Goal: Task Accomplishment & Management: Manage account settings

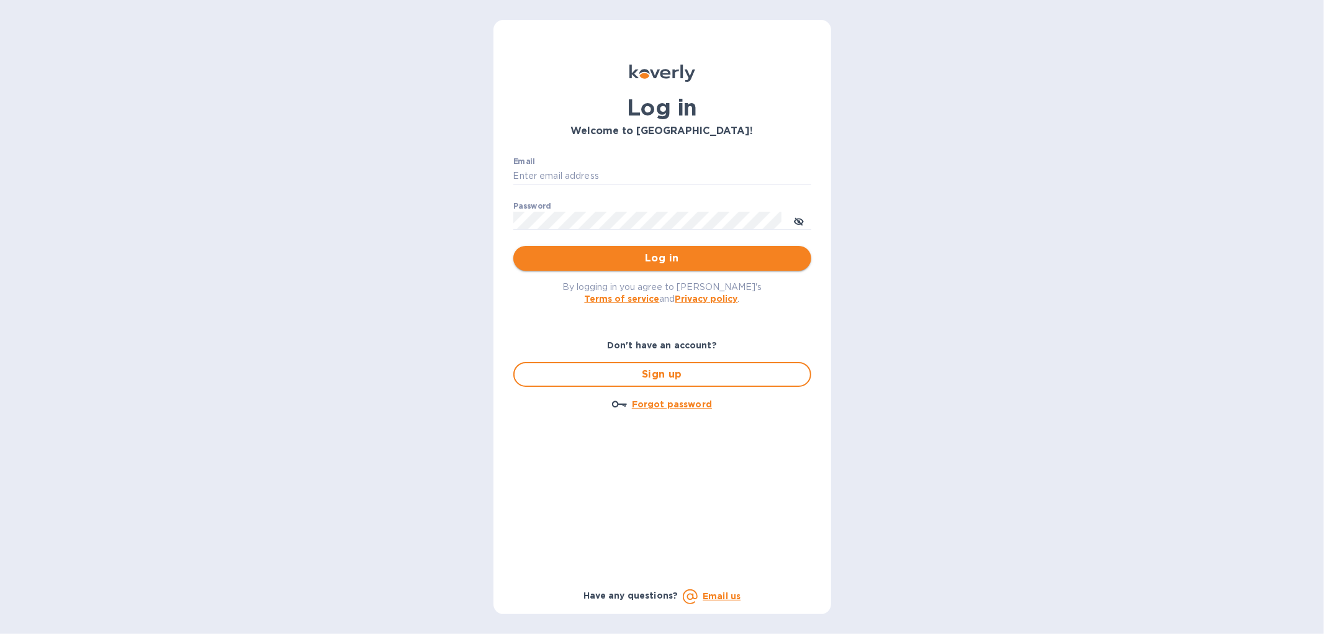
type input "[EMAIL_ADDRESS][DOMAIN_NAME]"
click at [699, 251] on span "Log in" at bounding box center [662, 258] width 278 height 15
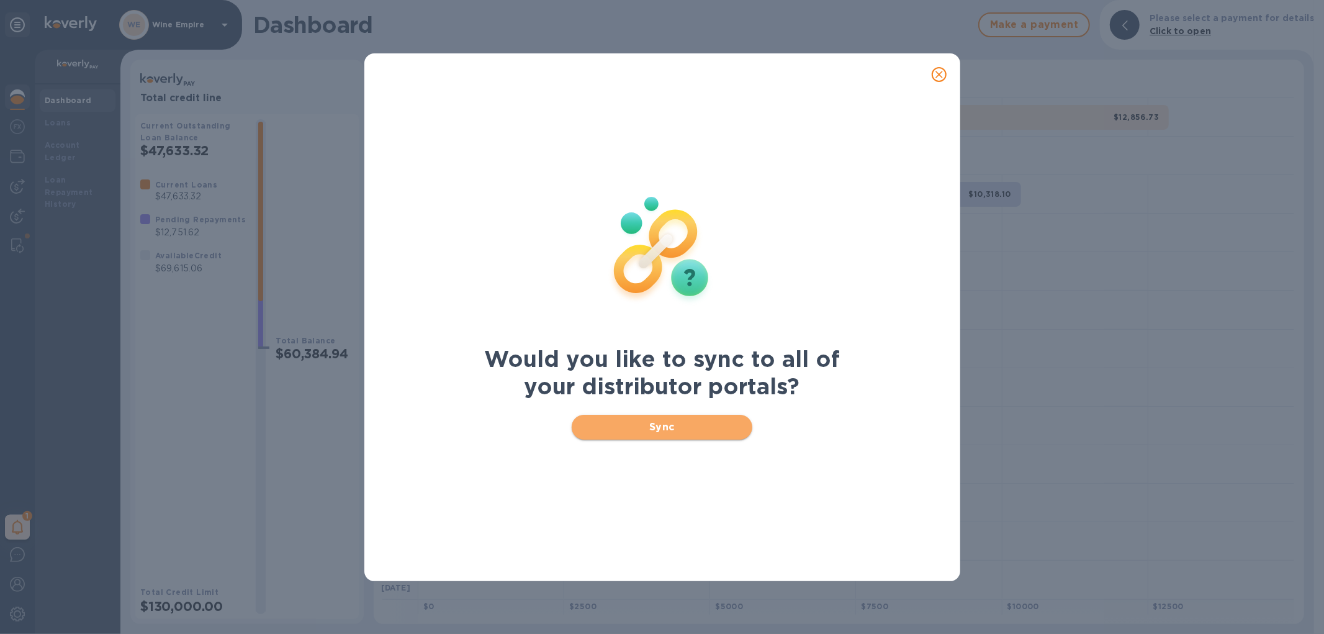
click at [695, 430] on span "Sync" at bounding box center [661, 426] width 161 height 15
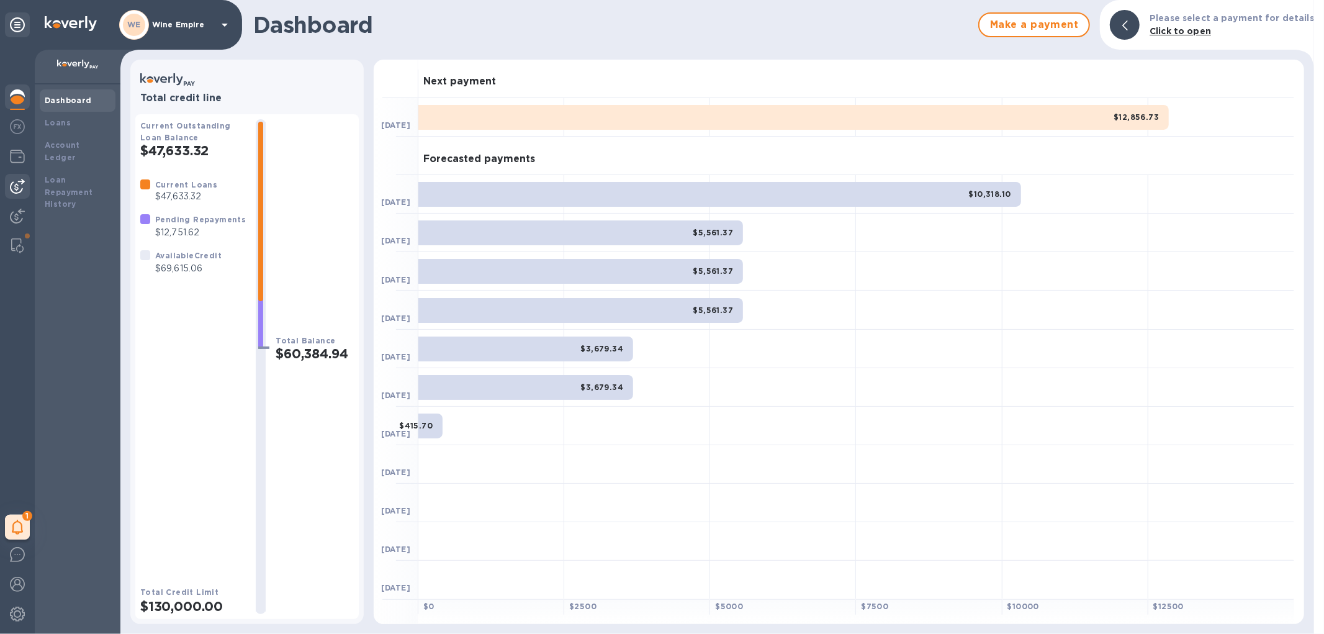
click at [14, 189] on img at bounding box center [17, 186] width 15 height 15
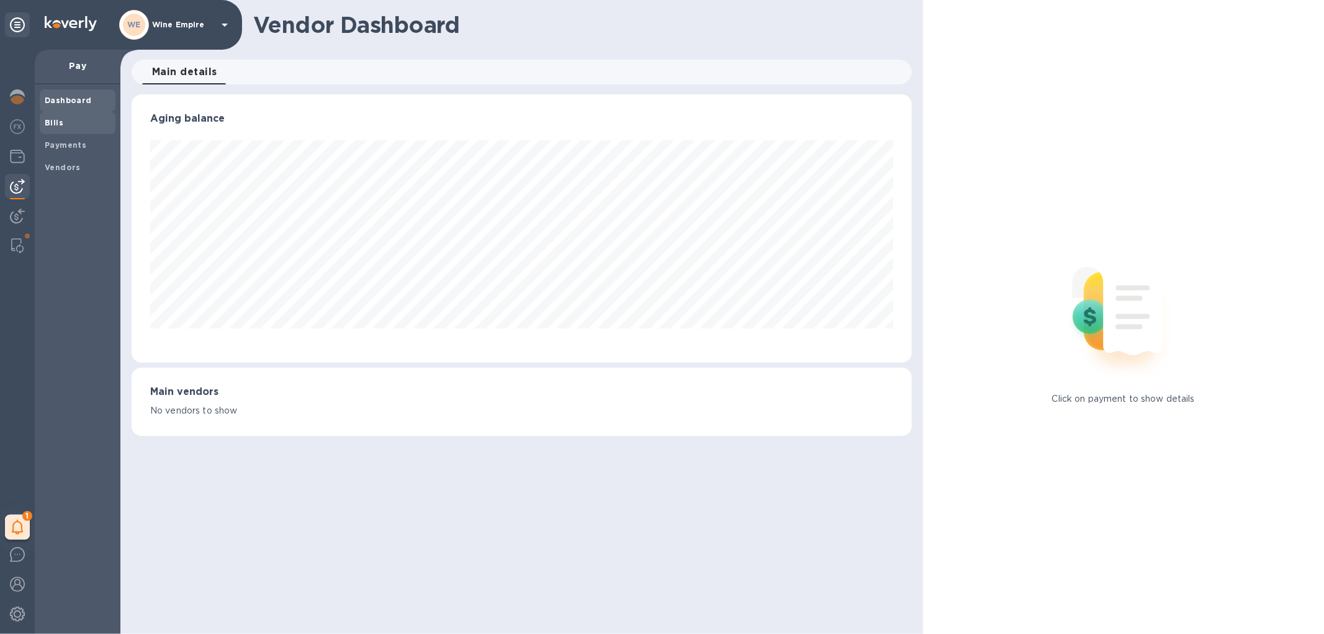
scroll to position [268, 779]
click at [63, 122] on span "Bills" at bounding box center [78, 123] width 66 height 12
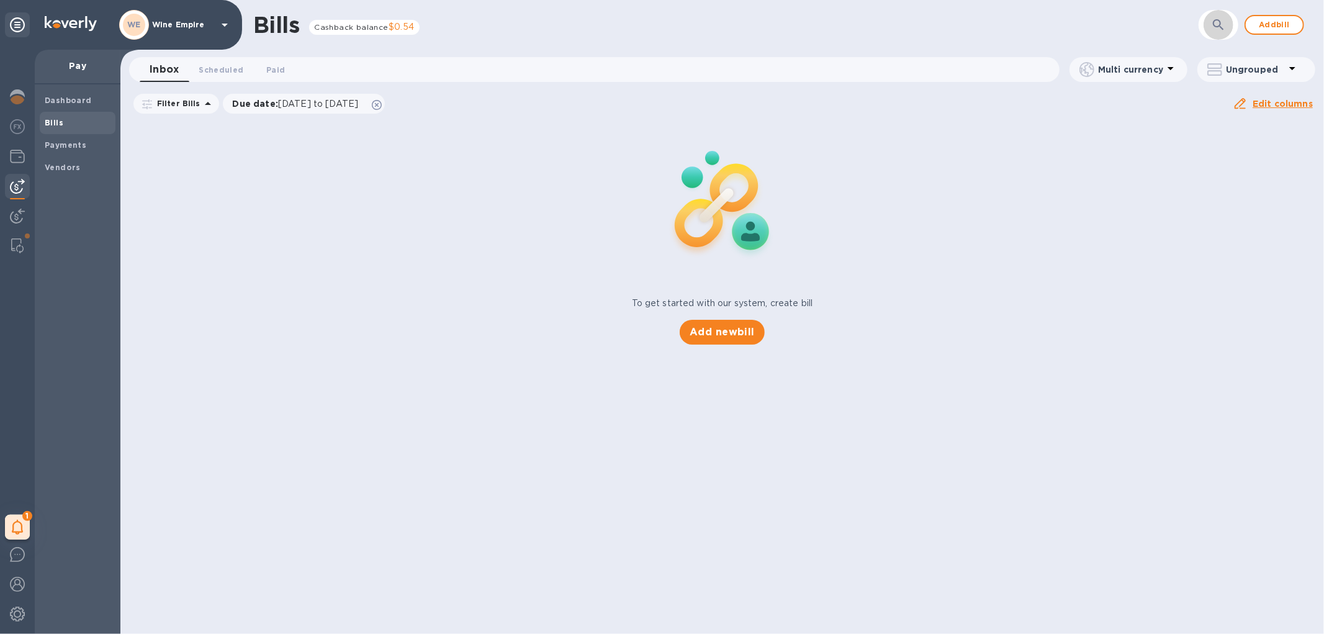
drag, startPoint x: 1223, startPoint y: 27, endPoint x: 1211, endPoint y: 33, distance: 13.6
click at [1223, 29] on icon "button" at bounding box center [1218, 24] width 15 height 15
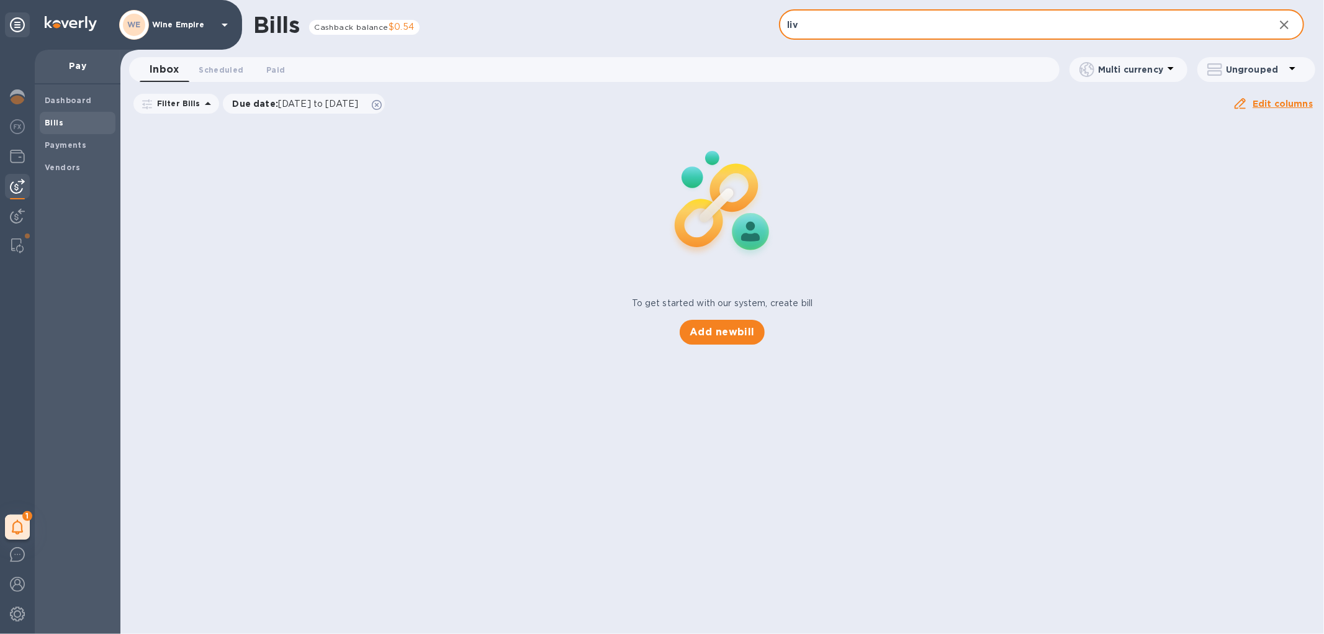
type input "liv"
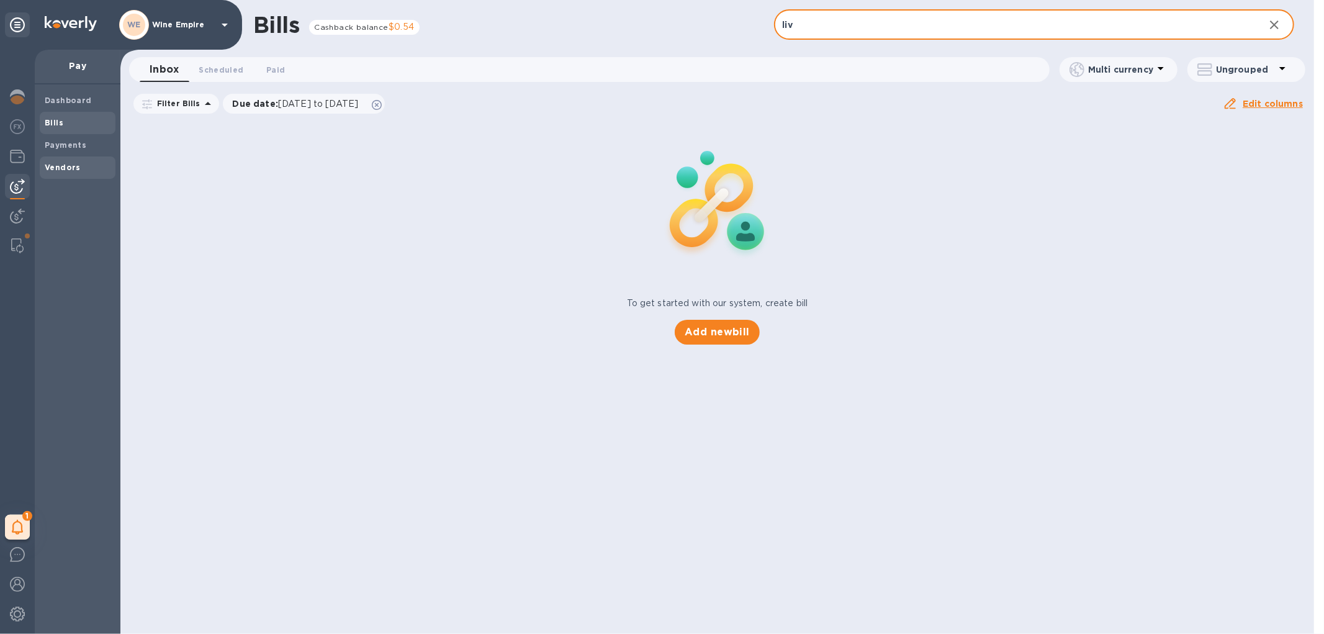
click at [52, 166] on b "Vendors" at bounding box center [63, 167] width 36 height 9
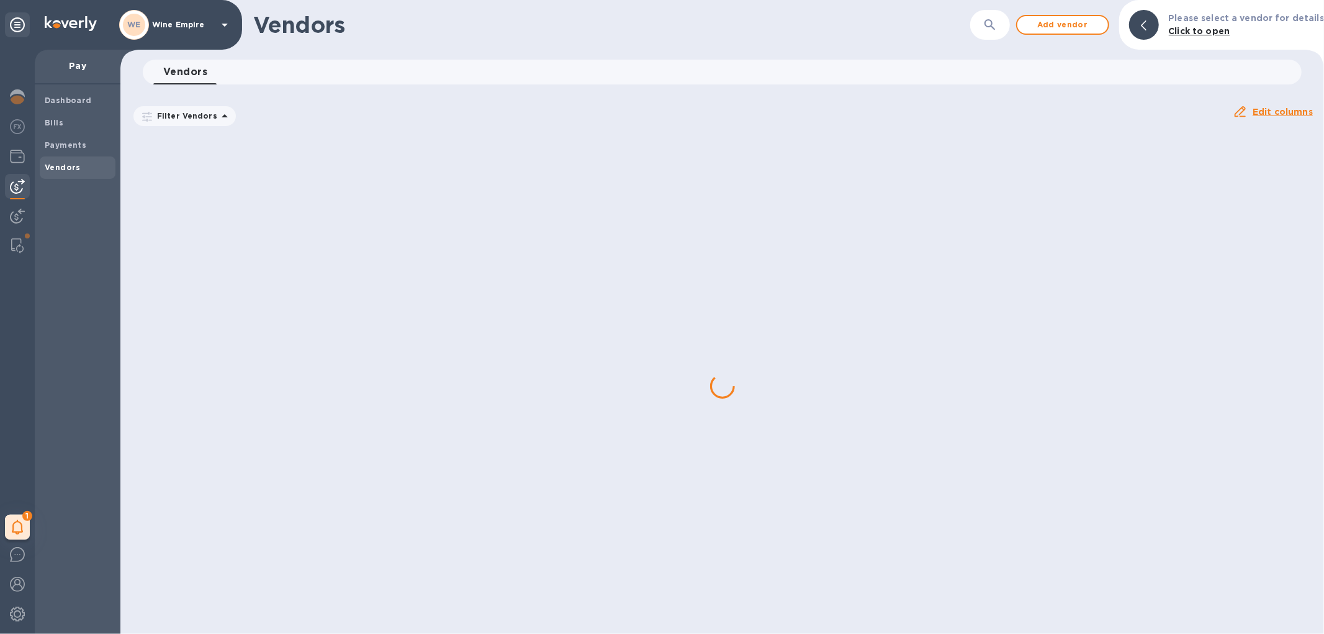
click at [990, 25] on icon "button" at bounding box center [989, 24] width 15 height 15
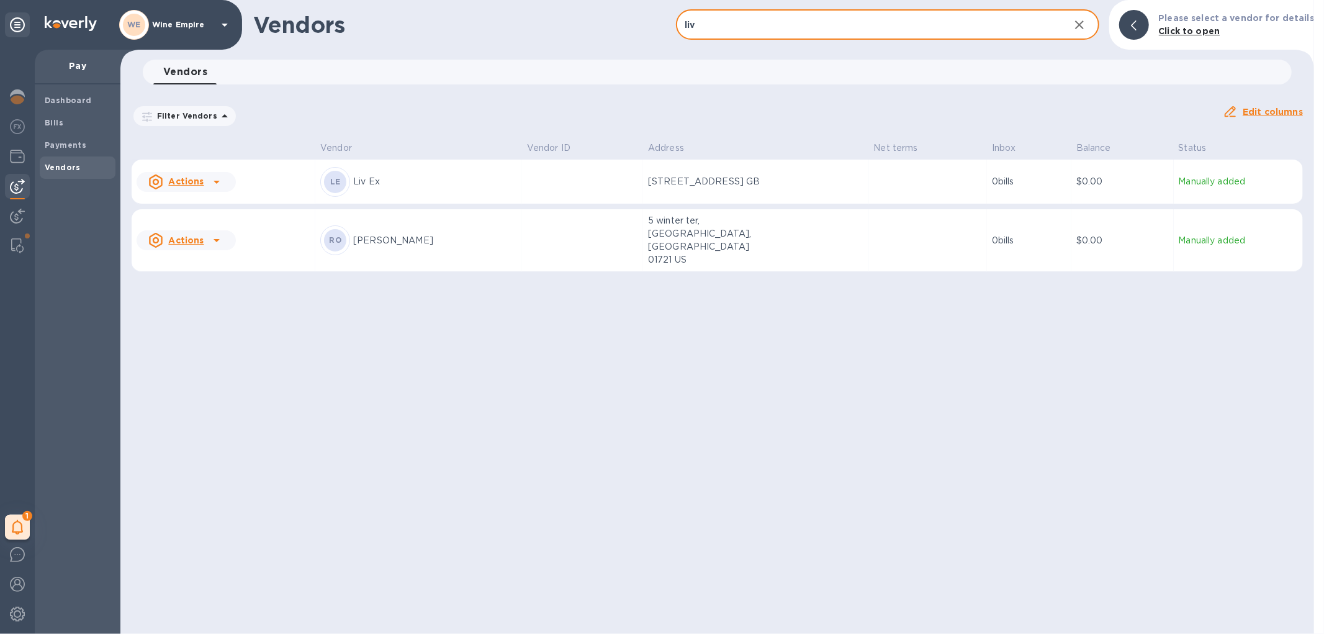
type input "liv"
click at [454, 188] on p "Liv Ex" at bounding box center [435, 181] width 164 height 13
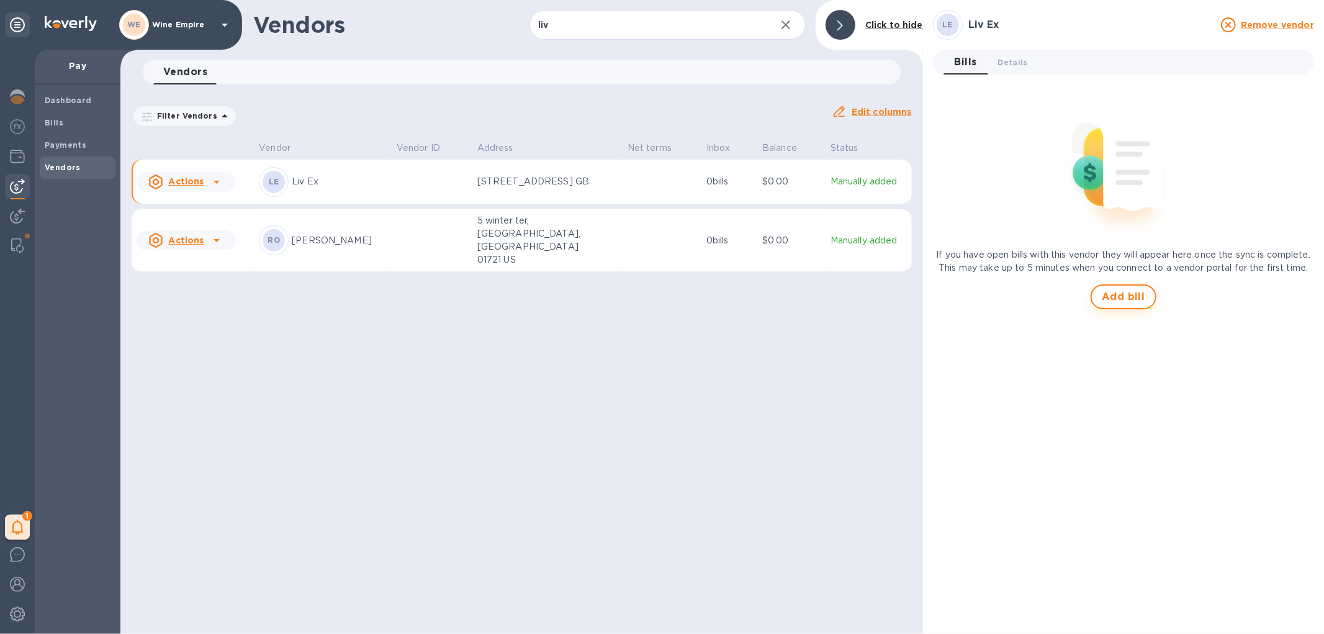
click at [1112, 290] on span "Add bill" at bounding box center [1122, 296] width 43 height 15
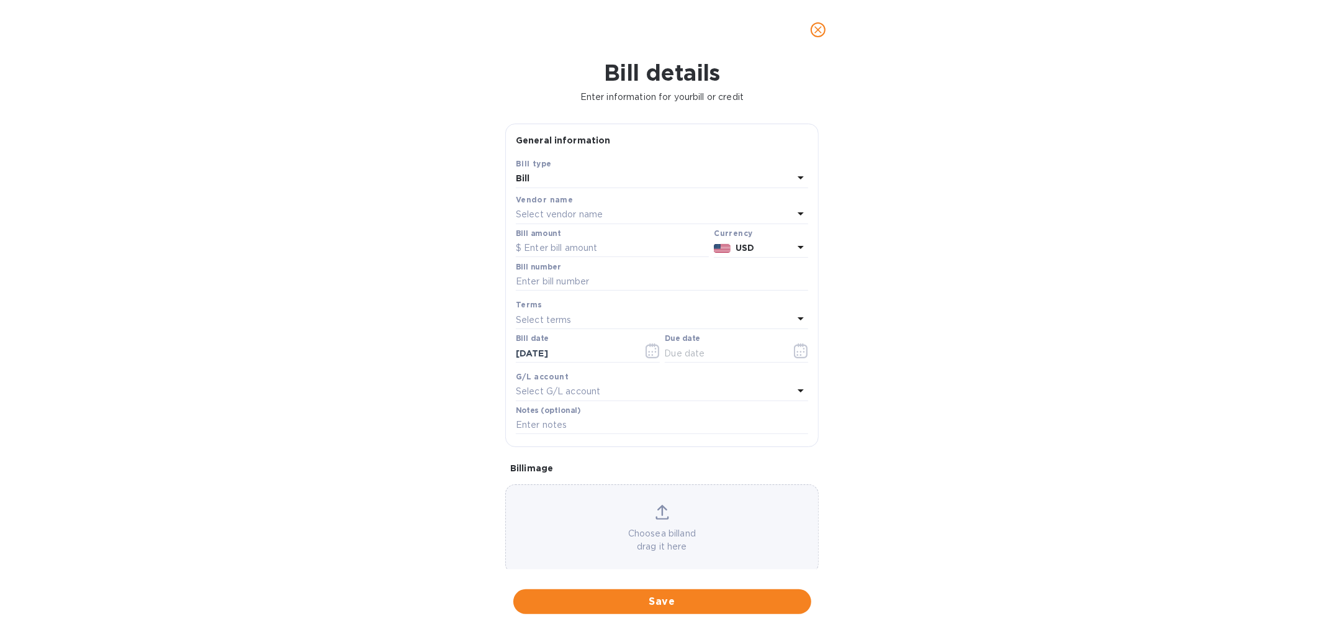
type input "[DATE]"
click at [608, 250] on input "text" at bounding box center [612, 248] width 193 height 19
type input "15,104.94"
click at [573, 275] on input "text" at bounding box center [662, 281] width 292 height 19
type input "082125"
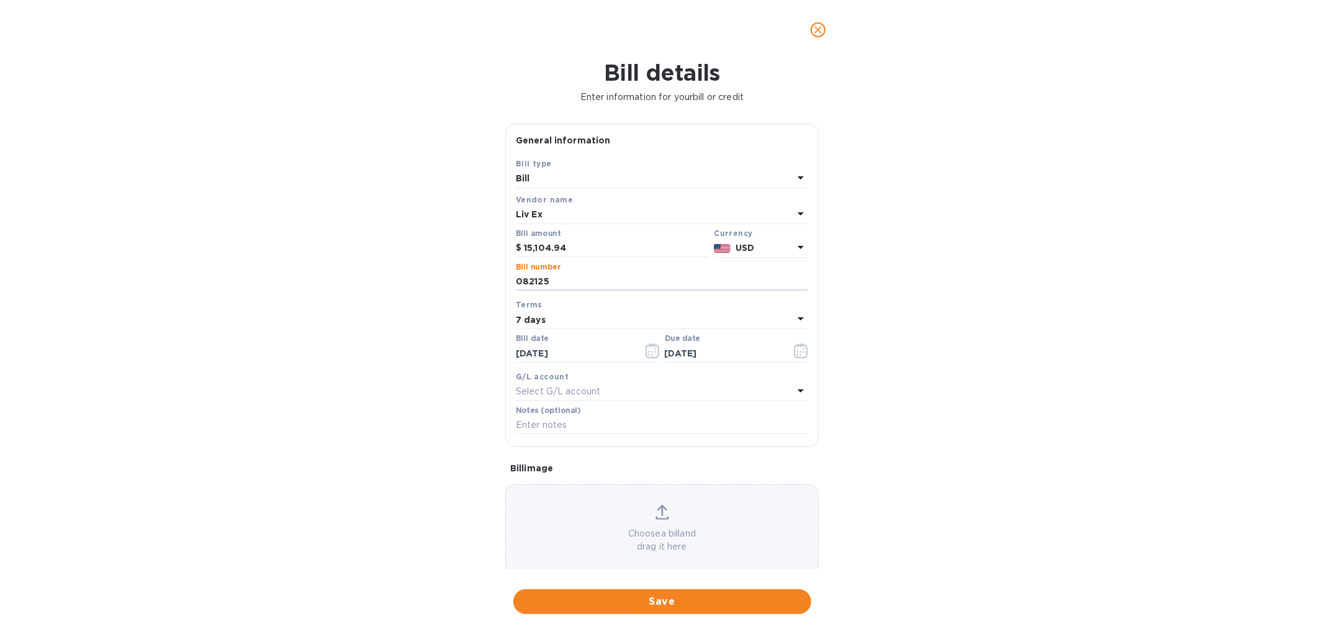
click at [586, 393] on p "Select G/L account" at bounding box center [558, 391] width 84 height 13
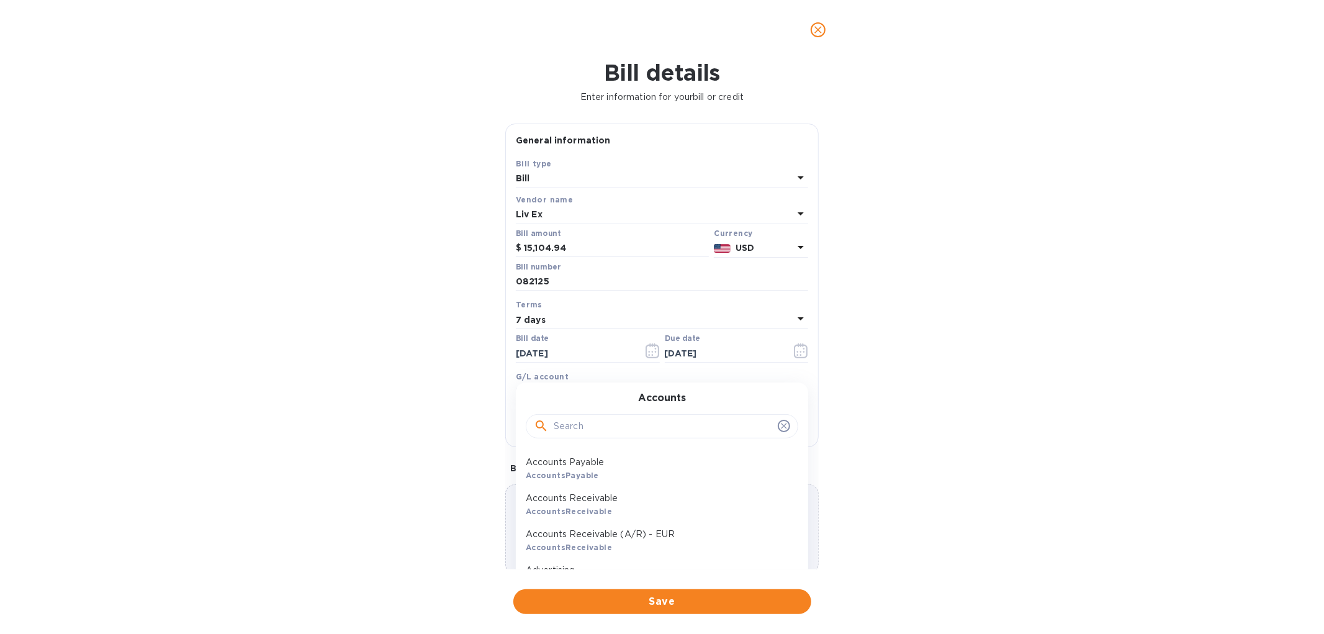
click at [596, 424] on input "text" at bounding box center [663, 426] width 219 height 19
type input "wine"
click at [593, 457] on p "Wine - COGS" at bounding box center [657, 461] width 262 height 13
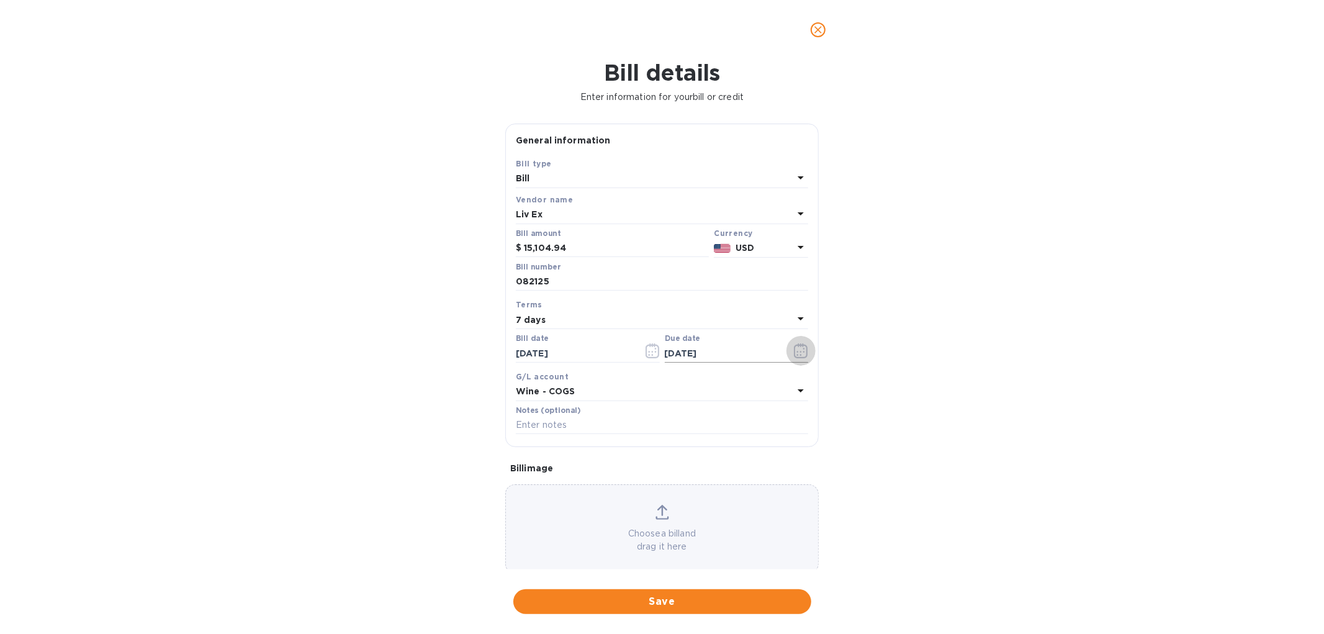
click at [794, 356] on icon "button" at bounding box center [801, 350] width 14 height 15
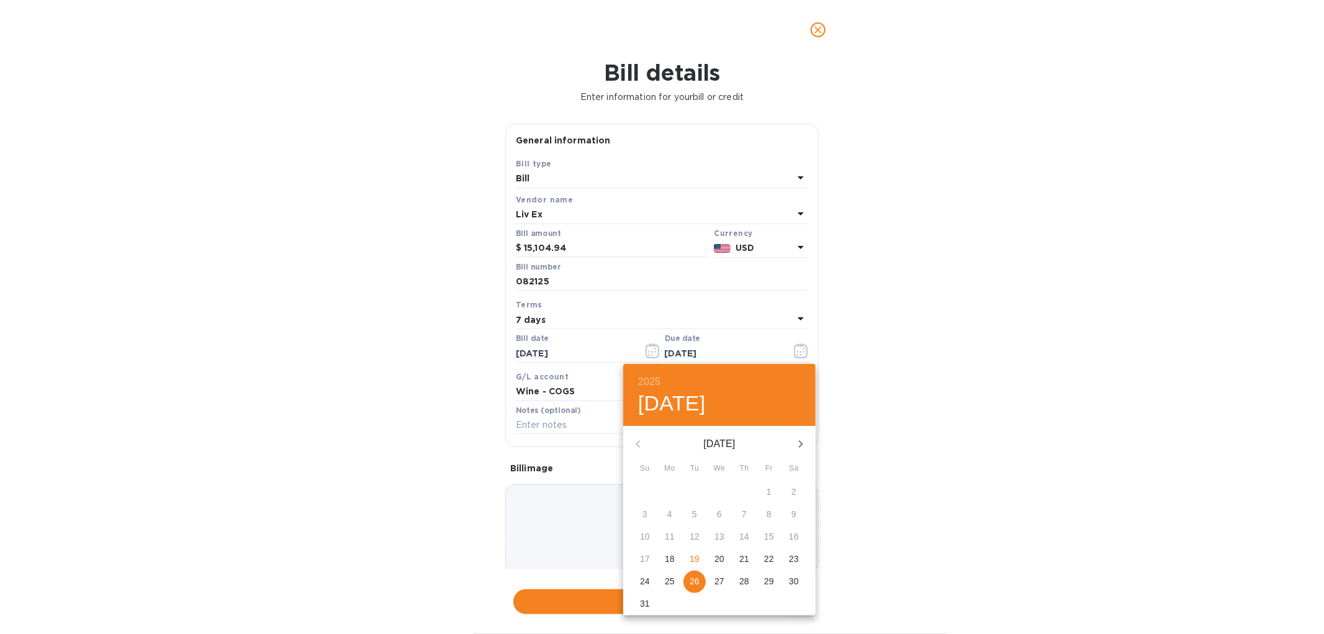
click at [746, 557] on p "21" at bounding box center [744, 558] width 10 height 12
type input "[DATE]"
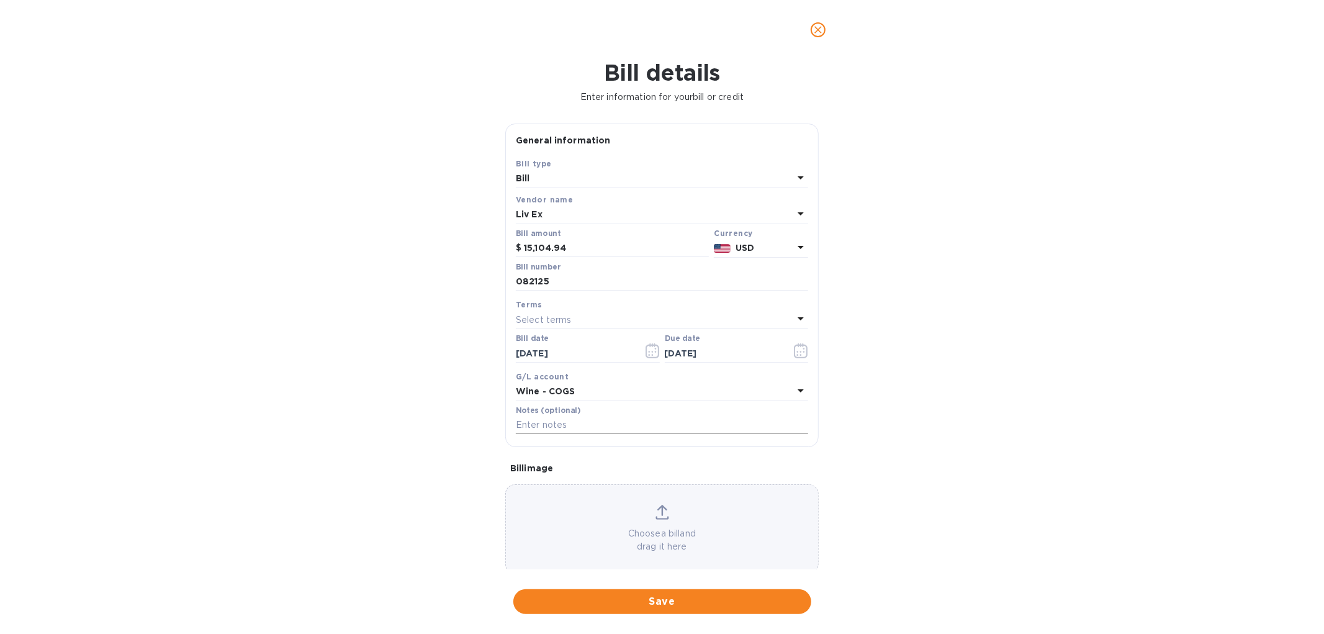
click at [592, 429] on input "text" at bounding box center [662, 425] width 292 height 19
paste input "HSBC US re Liv-ex Limited"
type input "HSBC US re Liv-ex Limited"
click at [646, 594] on span "Save" at bounding box center [662, 601] width 278 height 15
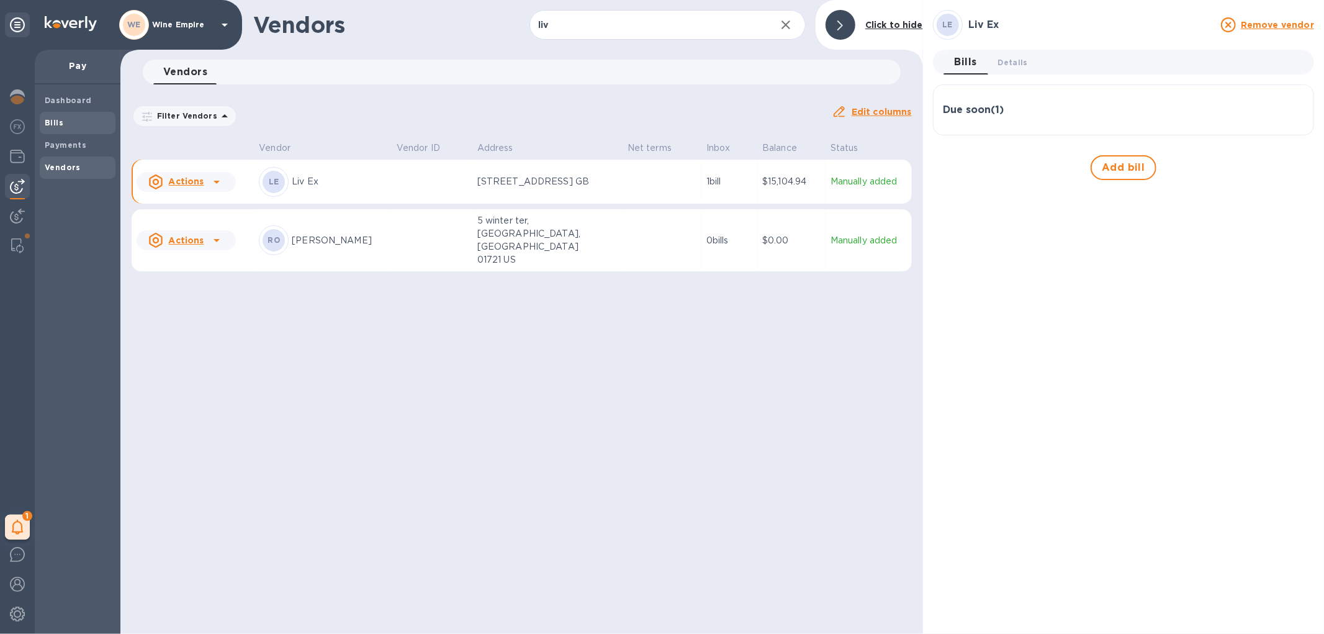
click at [64, 123] on span "Bills" at bounding box center [78, 123] width 66 height 12
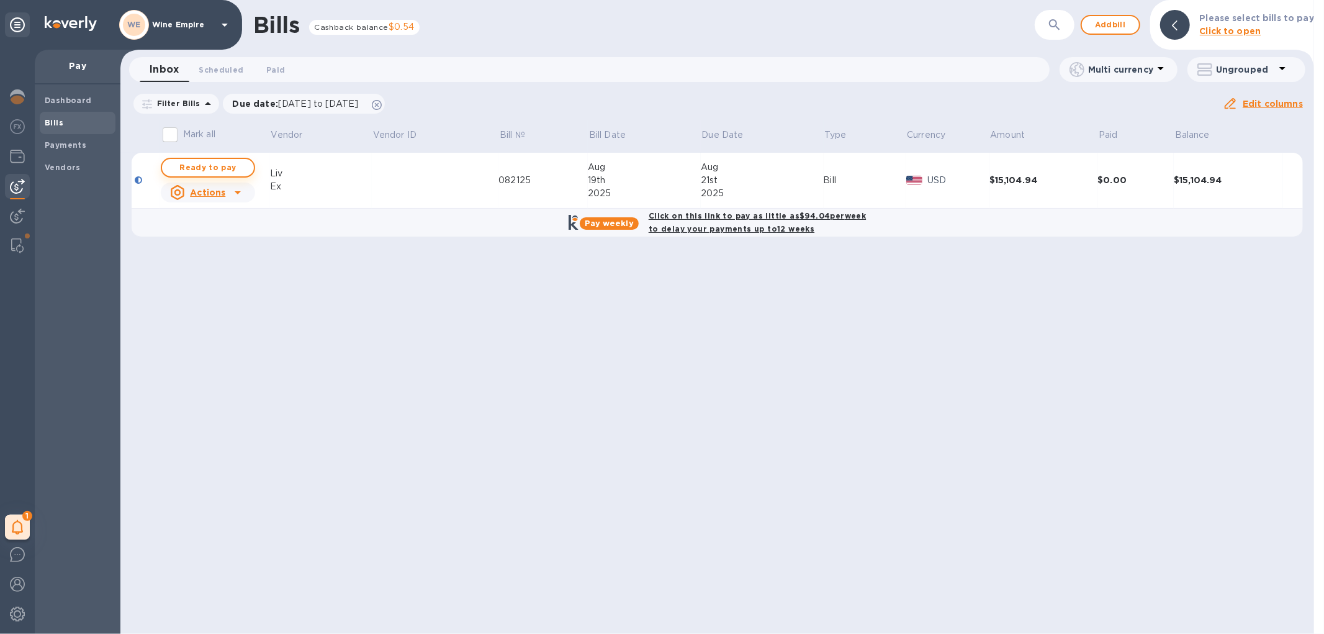
click at [233, 171] on span "Ready to pay" at bounding box center [208, 167] width 72 height 15
checkbox input "true"
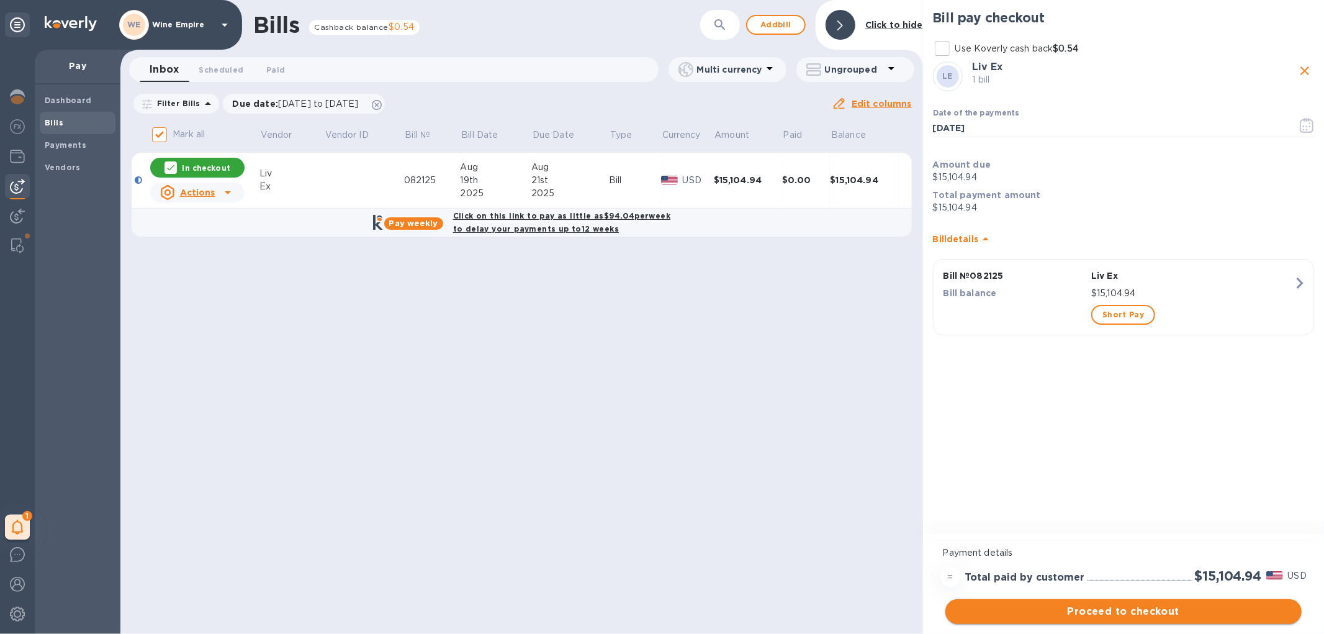
click at [1124, 615] on span "Proceed to checkout" at bounding box center [1123, 611] width 336 height 15
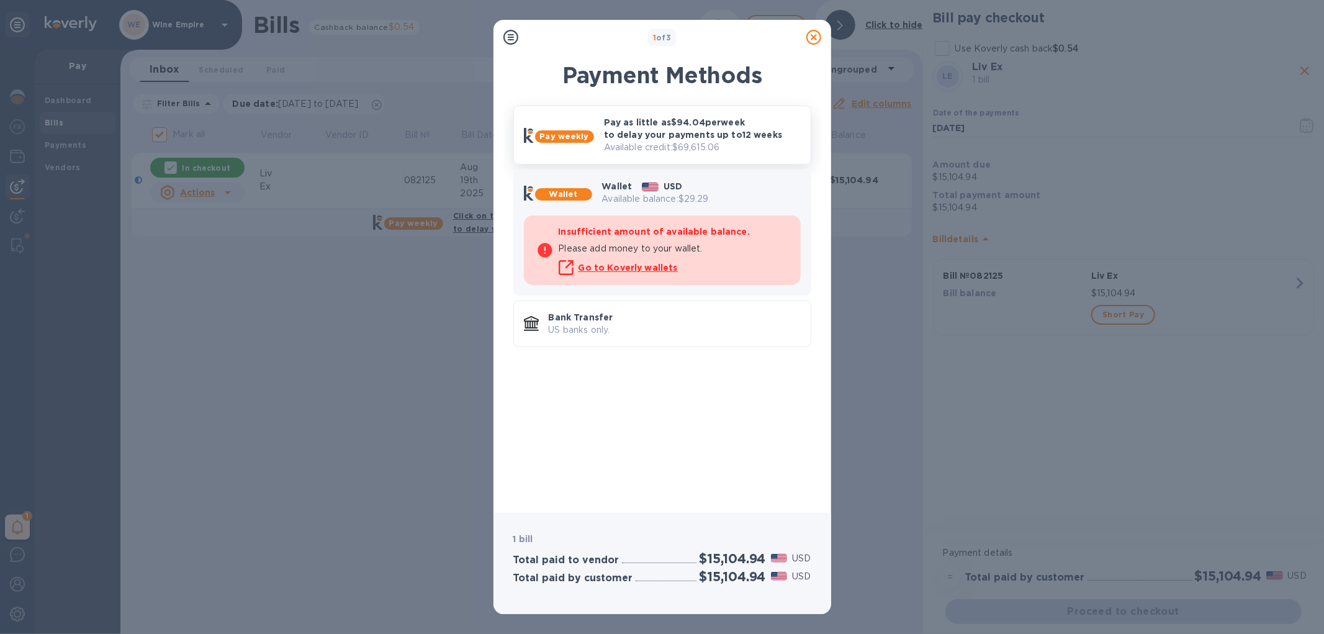
click at [695, 146] on p "Available credit: $69,615.06" at bounding box center [702, 147] width 197 height 13
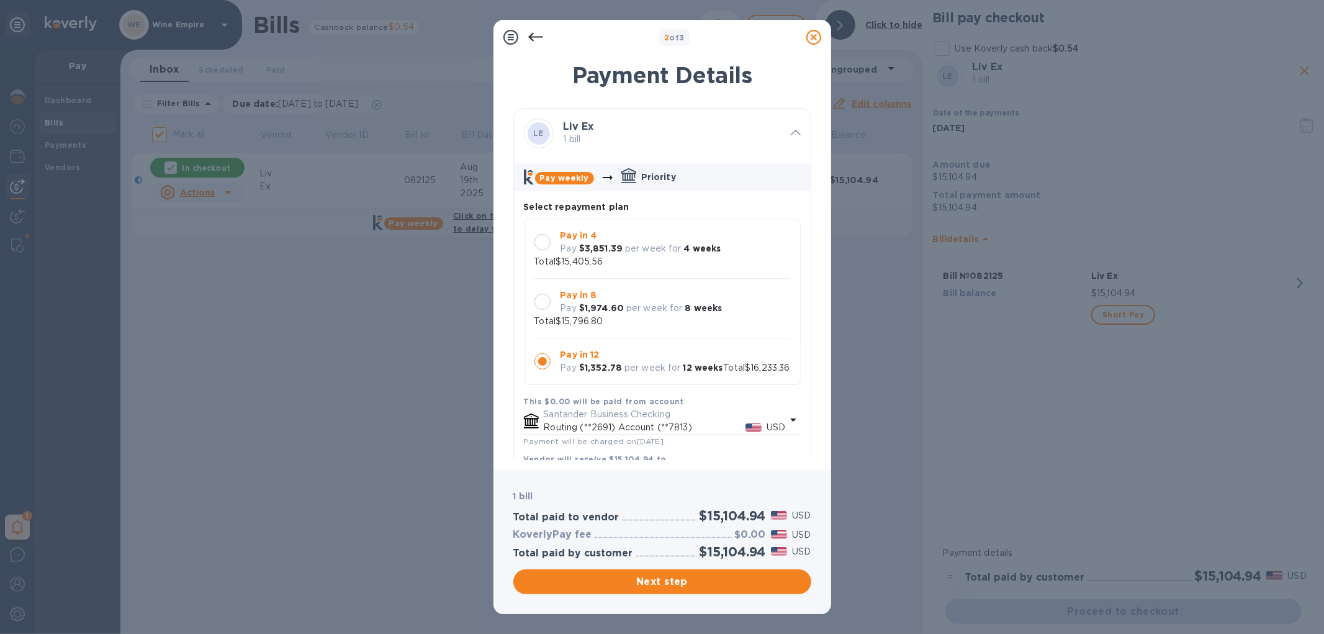
scroll to position [11, 0]
click at [541, 294] on div at bounding box center [542, 302] width 16 height 16
click at [541, 362] on div at bounding box center [542, 361] width 16 height 16
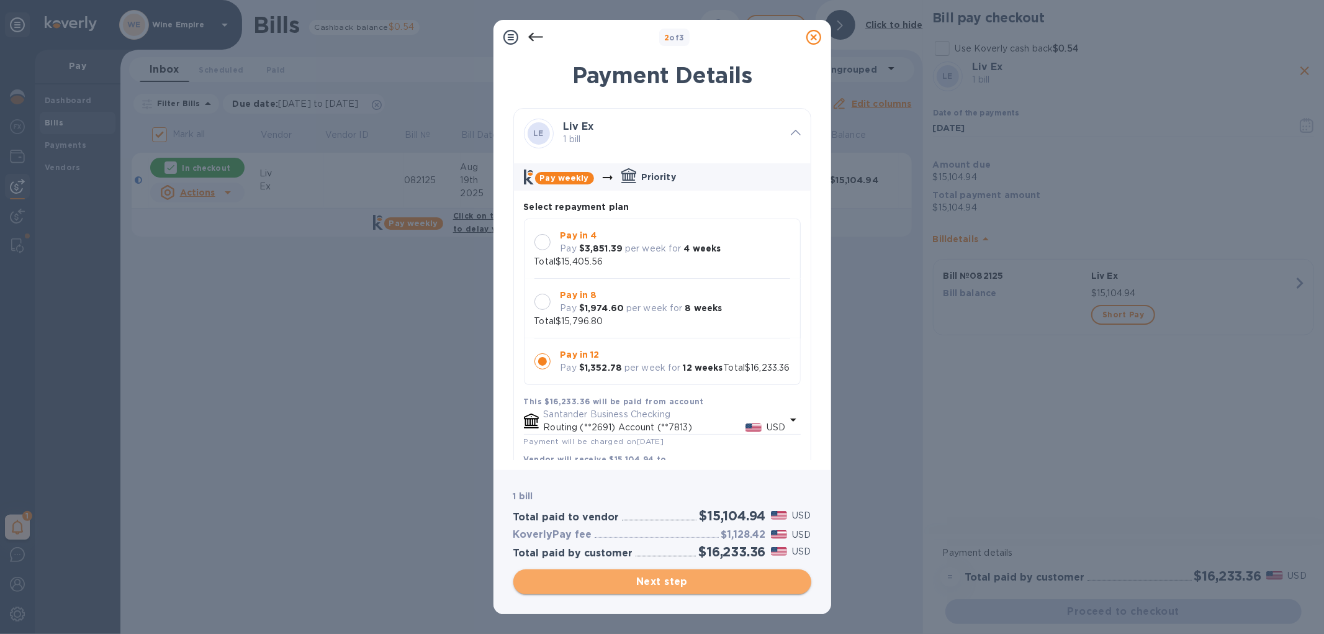
click at [686, 576] on span "Next step" at bounding box center [662, 581] width 278 height 15
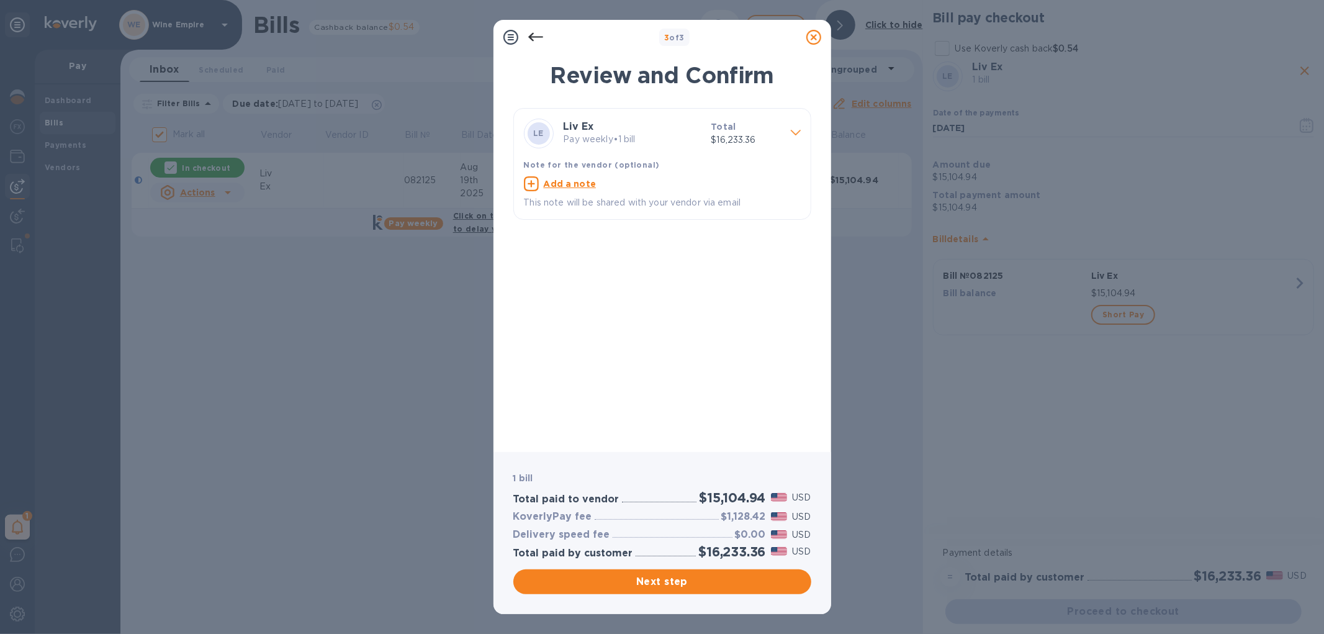
click at [525, 184] on icon at bounding box center [531, 183] width 15 height 15
click at [567, 185] on textarea at bounding box center [652, 185] width 257 height 11
paste textarea "HSBC US re Liv-ex Limited"
type textarea "HSBC US re Liv-ex Limited"
click at [665, 578] on span "Next step" at bounding box center [662, 581] width 278 height 15
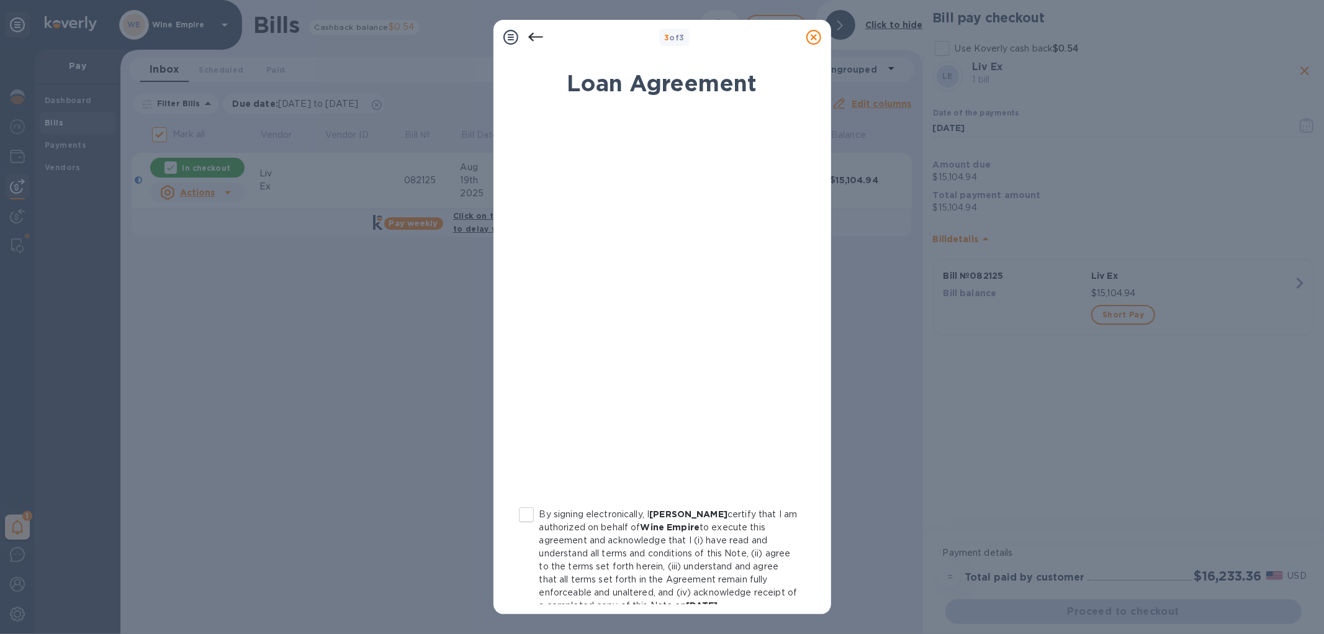
click at [530, 514] on input "By signing electronically, I [PERSON_NAME] certify that I am authorized on beha…" at bounding box center [526, 514] width 26 height 26
checkbox input "true"
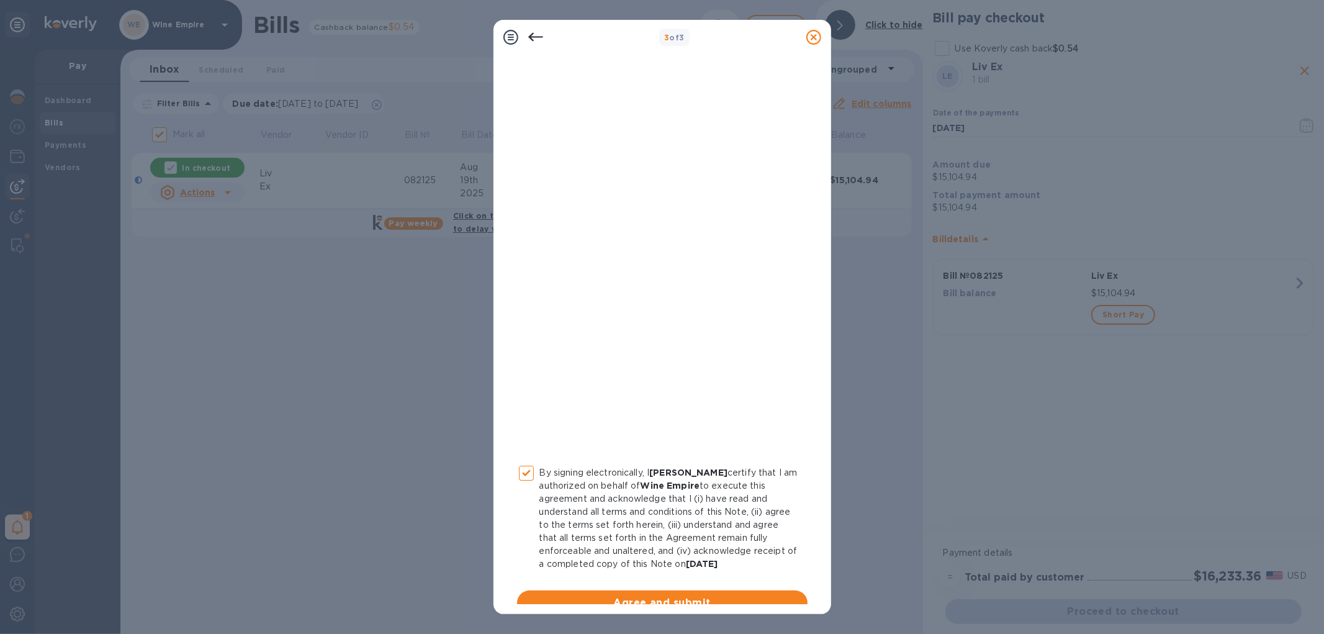
scroll to position [59, 0]
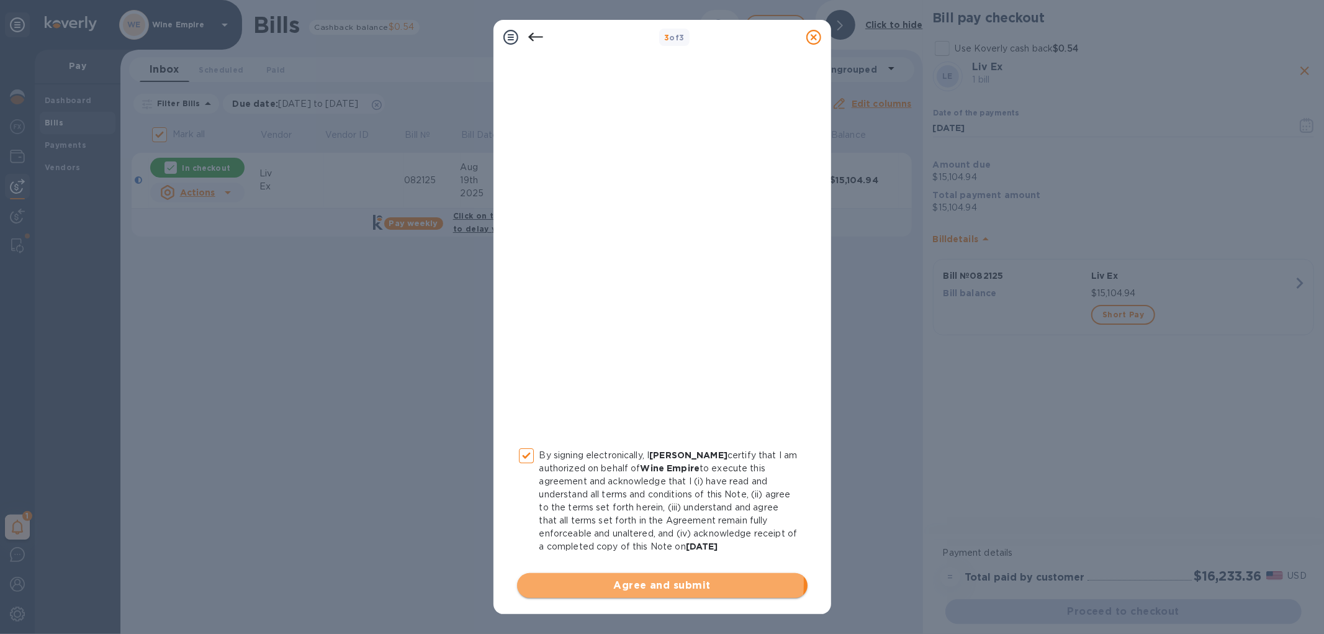
click at [659, 581] on span "Agree and submit" at bounding box center [662, 585] width 271 height 15
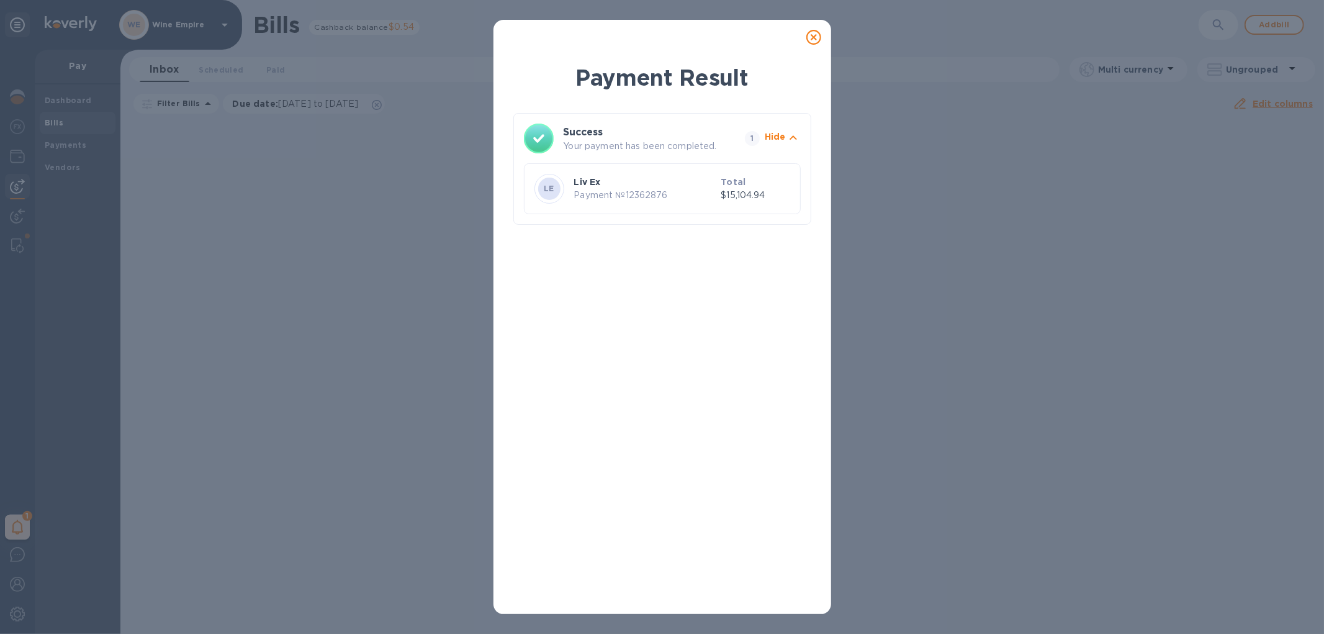
click at [813, 35] on icon at bounding box center [813, 37] width 15 height 15
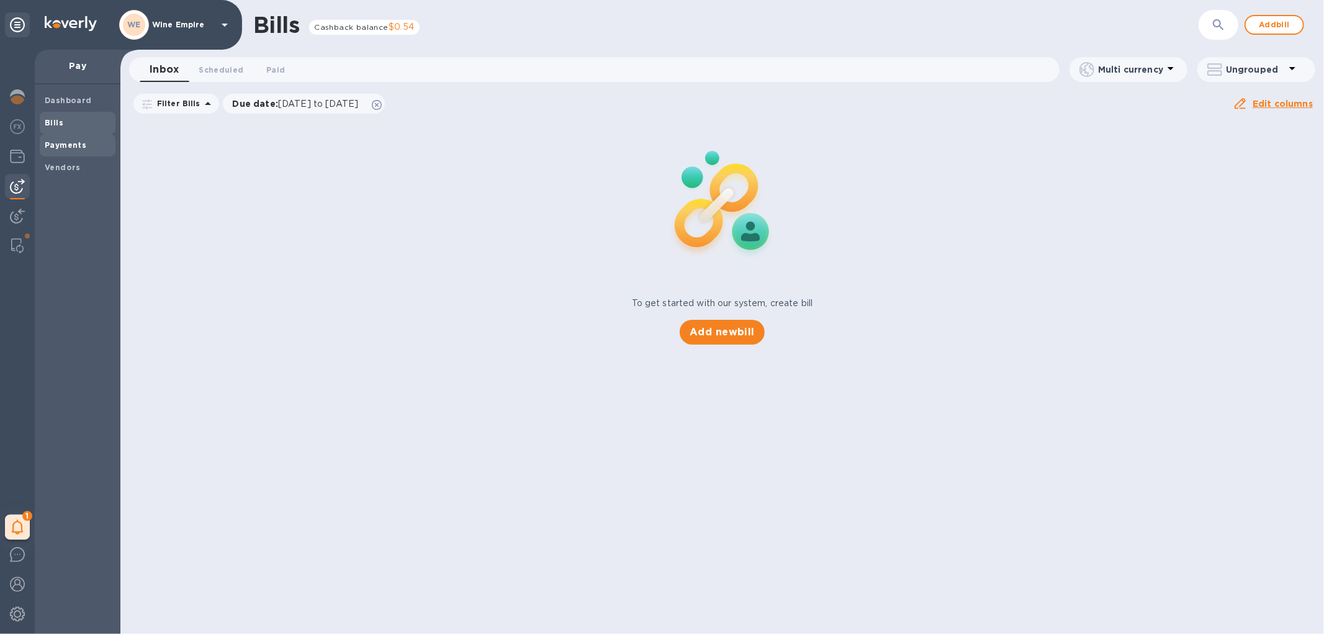
click at [65, 141] on b "Payments" at bounding box center [66, 144] width 42 height 9
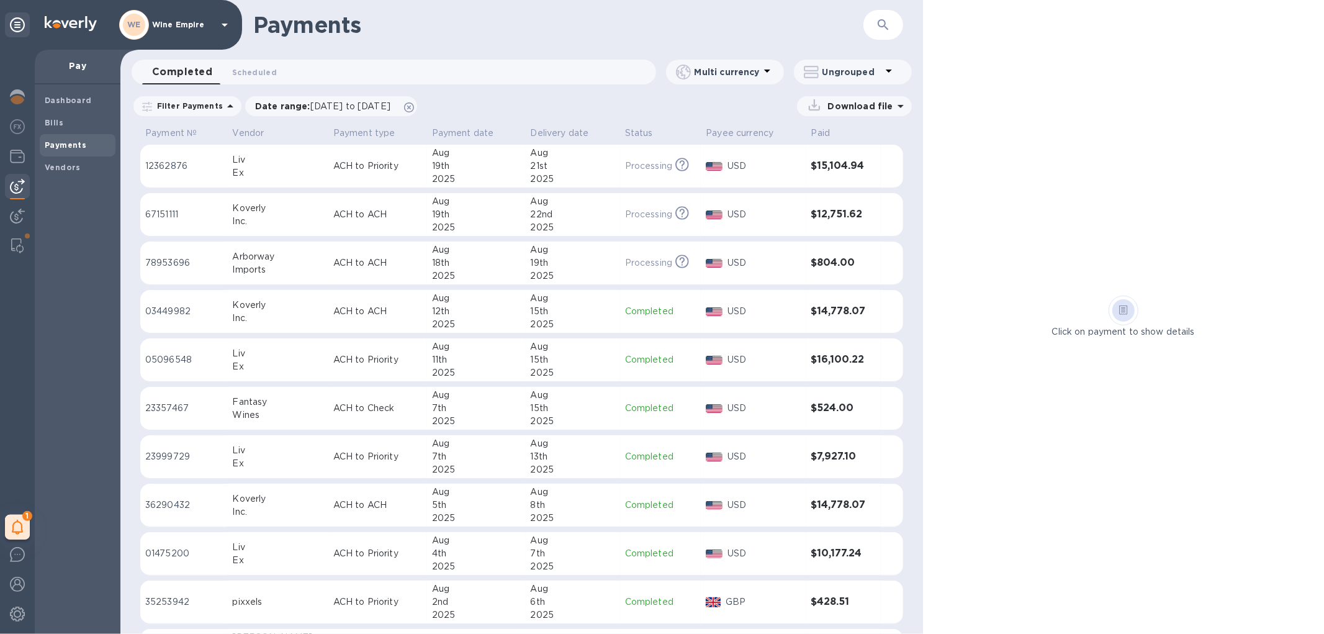
click at [544, 171] on div "21st" at bounding box center [573, 165] width 84 height 13
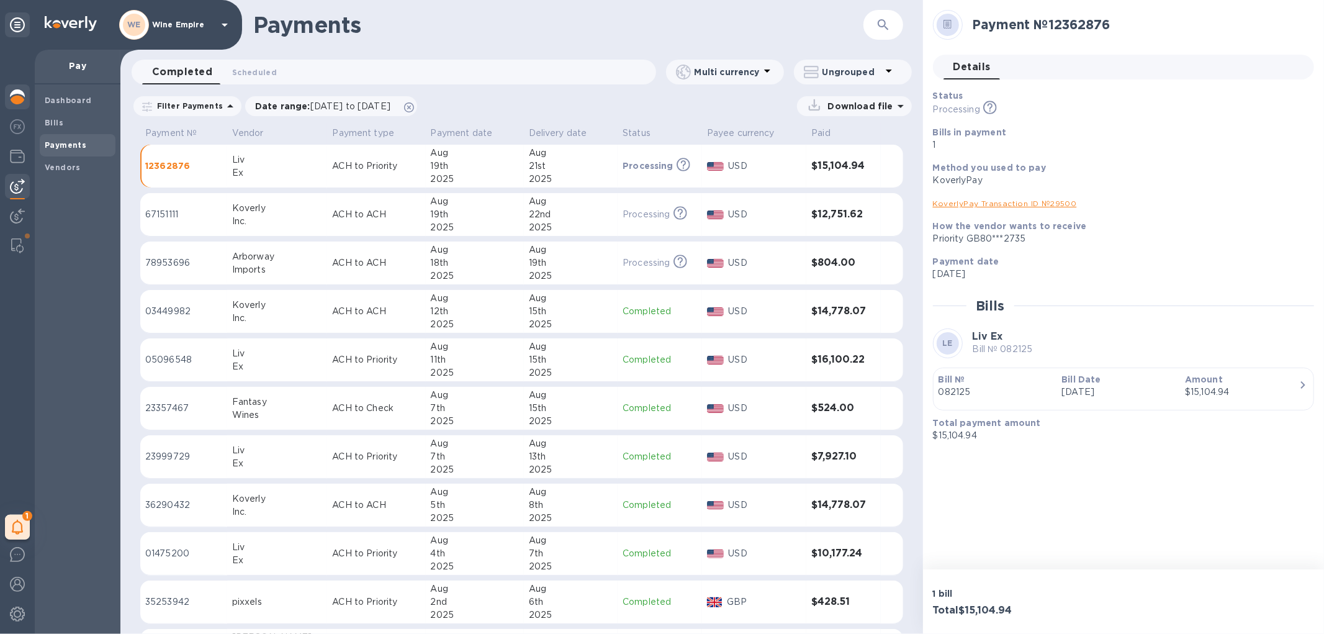
click at [26, 96] on div at bounding box center [17, 97] width 25 height 27
